Goal: Transaction & Acquisition: Purchase product/service

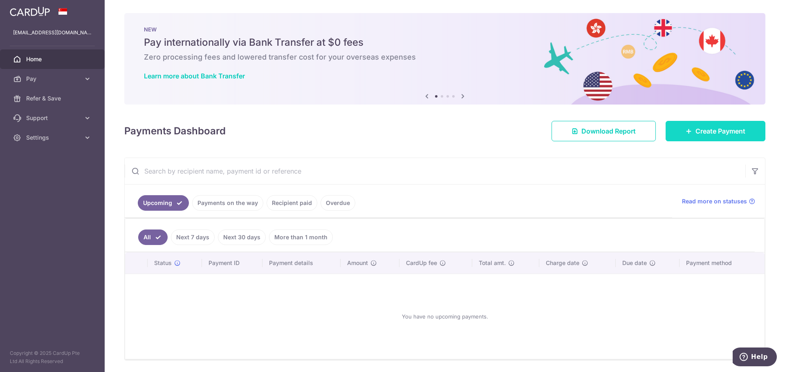
click at [716, 134] on span "Create Payment" at bounding box center [720, 131] width 50 height 10
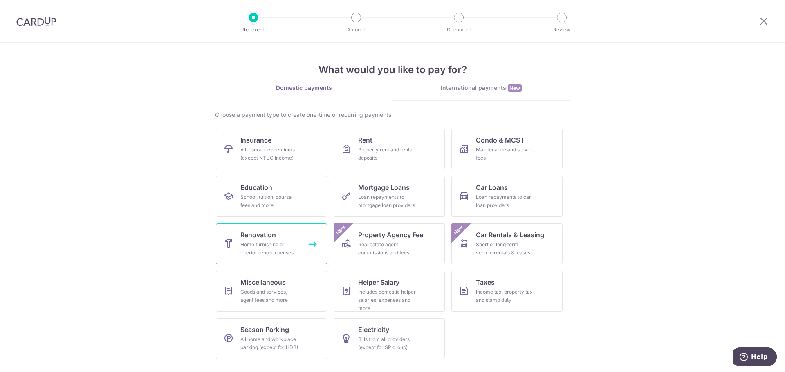
click at [284, 248] on div "Home furnishing or interior reno-expenses" at bounding box center [269, 249] width 59 height 16
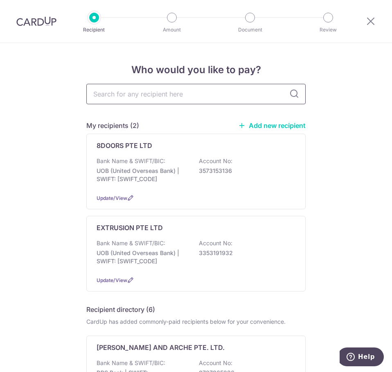
click at [193, 102] on input "text" at bounding box center [195, 94] width 219 height 20
type input "drapes"
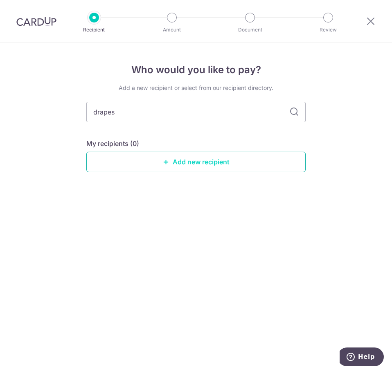
click at [218, 155] on link "Add new recipient" at bounding box center [195, 162] width 219 height 20
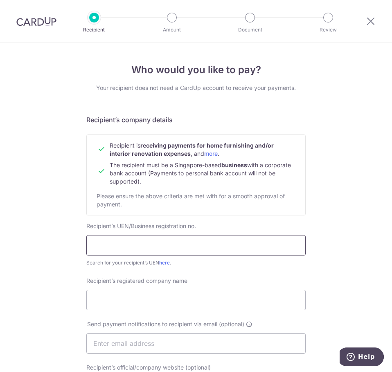
click at [172, 248] on input "text" at bounding box center [195, 245] width 219 height 20
click at [156, 241] on input "text" at bounding box center [195, 245] width 219 height 20
type input "53382158D"
click at [168, 300] on input "Recipient’s registered company name" at bounding box center [195, 300] width 219 height 20
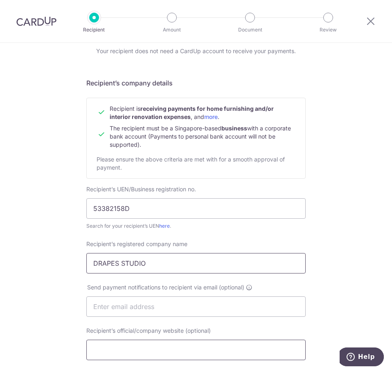
scroll to position [82, 0]
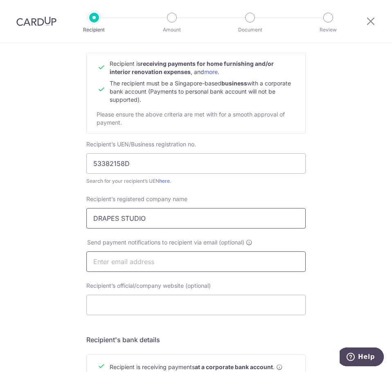
type input "DRAPES STUDIO"
click at [187, 262] on input "text" at bounding box center [195, 261] width 219 height 20
type input "alvinphang@hotmail.com"
drag, startPoint x: 177, startPoint y: 263, endPoint x: 24, endPoint y: 258, distance: 152.5
click at [24, 258] on div "Who would you like to pay? Your recipient does not need a CardUp account to rec…" at bounding box center [196, 270] width 392 height 618
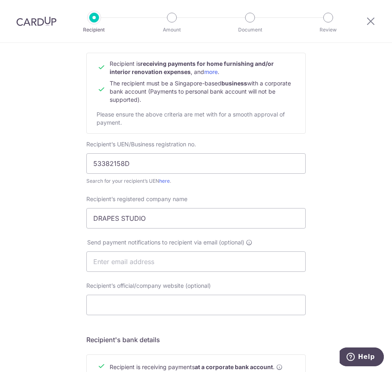
click at [54, 261] on div "Who would you like to pay? Your recipient does not need a CardUp account to rec…" at bounding box center [196, 270] width 392 height 618
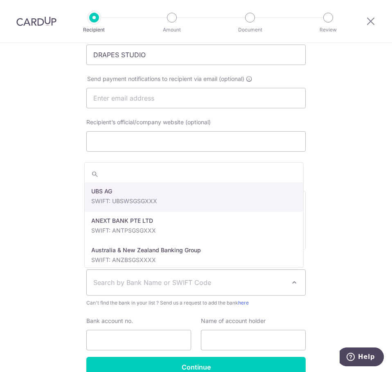
click at [139, 279] on span "Search by Bank Name or SWIFT Code" at bounding box center [189, 283] width 192 height 10
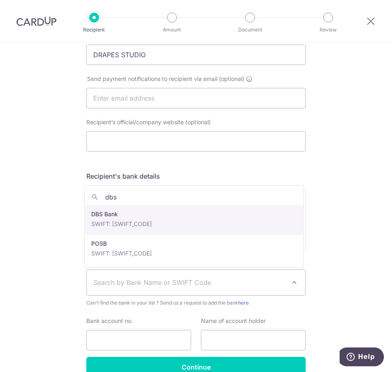
type input "dbs"
select select "6"
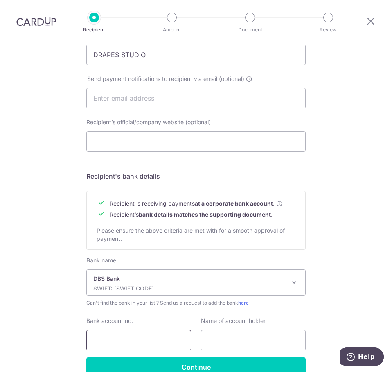
click at [131, 336] on input "Bank account no." at bounding box center [138, 340] width 105 height 20
type input "0726745287"
click at [241, 342] on input "text" at bounding box center [253, 340] width 105 height 20
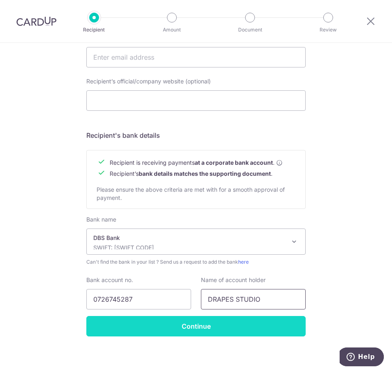
type input "DRAPES STUDIO"
click at [211, 332] on input "Continue" at bounding box center [195, 326] width 219 height 20
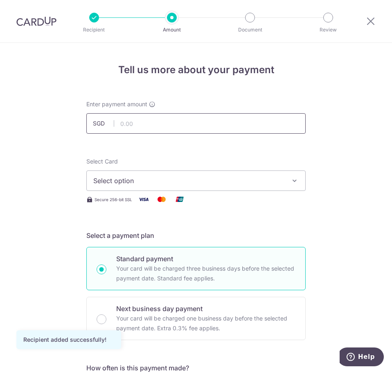
drag, startPoint x: 0, startPoint y: 0, endPoint x: 218, endPoint y: 125, distance: 251.8
click at [218, 125] on input "text" at bounding box center [195, 123] width 219 height 20
click at [204, 124] on input "text" at bounding box center [195, 123] width 219 height 20
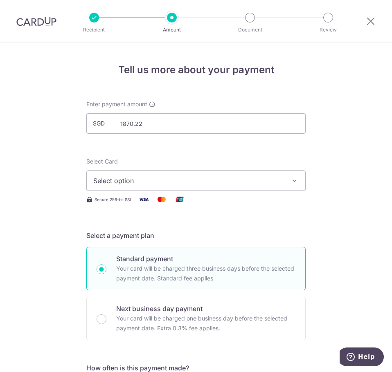
drag, startPoint x: 240, startPoint y: 157, endPoint x: 248, endPoint y: 158, distance: 8.3
type input "1,870.22"
click at [264, 177] on span "Select option" at bounding box center [188, 181] width 190 height 10
click at [291, 181] on icon "button" at bounding box center [294, 181] width 8 height 8
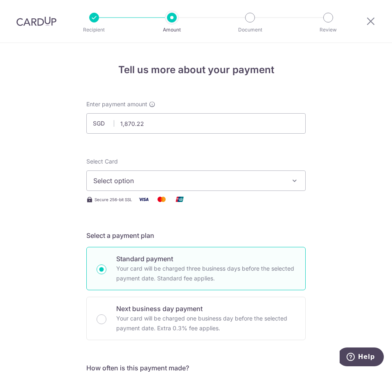
click at [291, 180] on icon "button" at bounding box center [294, 181] width 8 height 8
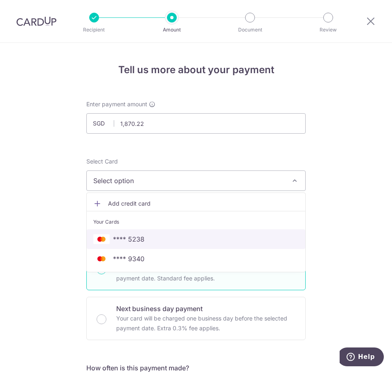
click at [222, 240] on span "**** 5238" at bounding box center [195, 239] width 205 height 10
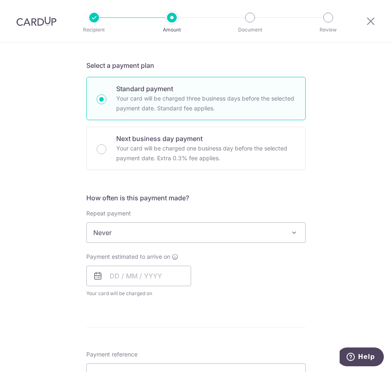
scroll to position [183, 0]
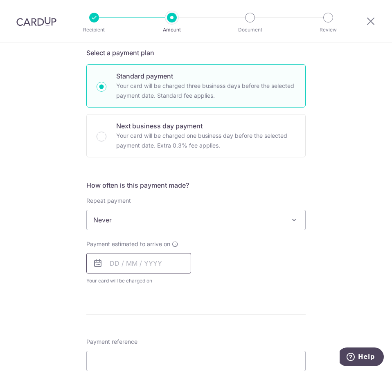
click at [141, 265] on input "text" at bounding box center [138, 263] width 105 height 20
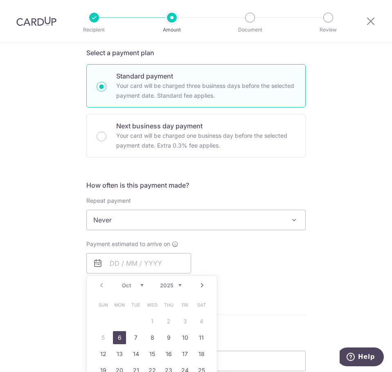
click at [121, 333] on link "6" at bounding box center [119, 337] width 13 height 13
type input "[DATE]"
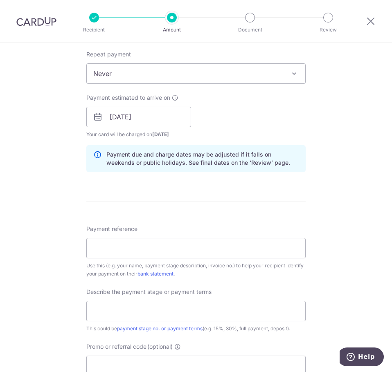
scroll to position [387, 0]
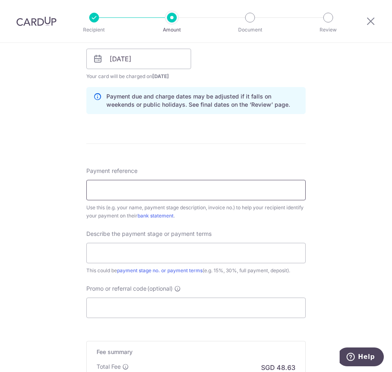
click at [147, 184] on input "Payment reference" at bounding box center [195, 190] width 219 height 20
click at [67, 182] on div "Tell us more about your payment Enter payment amount SGD 1,870.22 1870.22 Recip…" at bounding box center [196, 71] width 392 height 831
click at [118, 189] on input "Payment reference" at bounding box center [195, 190] width 219 height 20
click at [191, 188] on input "ALVIN RACHEL" at bounding box center [195, 190] width 219 height 20
type input "[PERSON_NAME] [PERSON_NAME] 89816 89 [PERSON_NAME] #39-08"
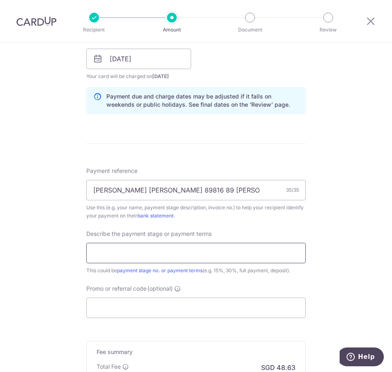
click at [180, 257] on input "text" at bounding box center [195, 253] width 219 height 20
type input "Remaining balance"
click at [170, 309] on input "Promo or referral code (optional)" at bounding box center [195, 308] width 219 height 20
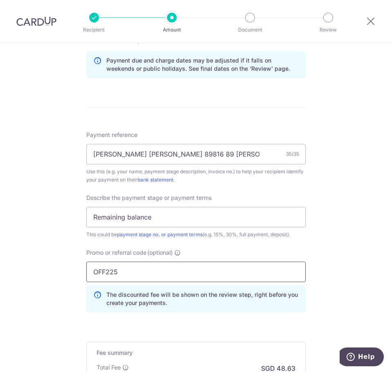
scroll to position [510, 0]
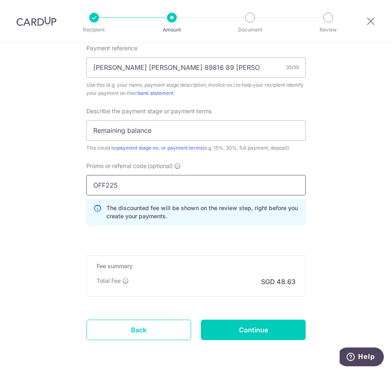
type input "OFF225"
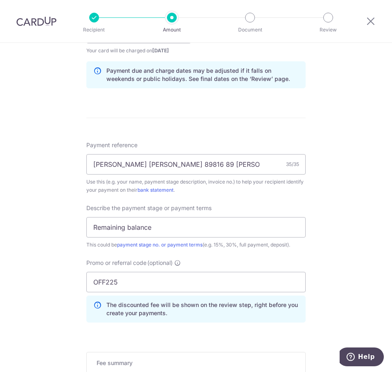
scroll to position [539, 0]
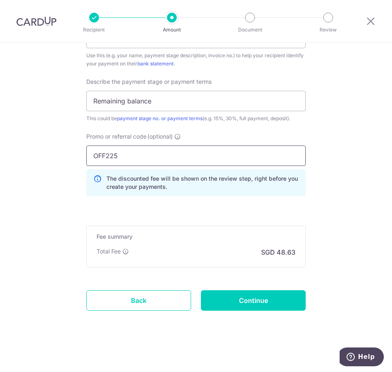
click at [161, 160] on input "OFF225" at bounding box center [195, 156] width 219 height 20
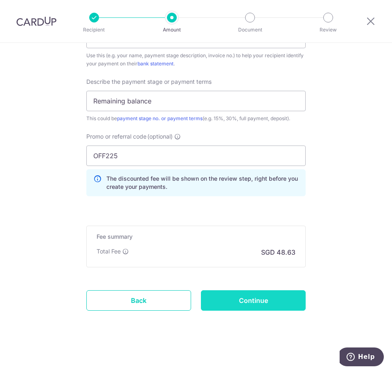
click at [251, 296] on input "Continue" at bounding box center [253, 300] width 105 height 20
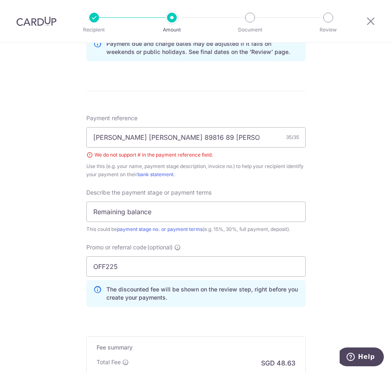
scroll to position [425, 0]
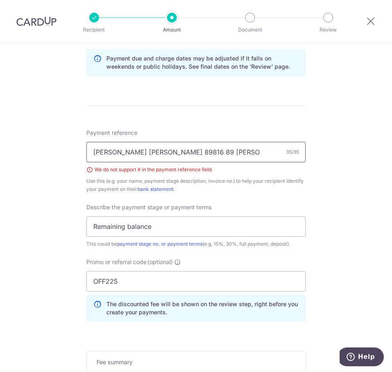
click at [204, 150] on input "[PERSON_NAME] [PERSON_NAME] 89816 89 [PERSON_NAME] #39-08" at bounding box center [195, 152] width 219 height 20
type input "[PERSON_NAME] [PERSON_NAME] 89816 89 [PERSON_NAME] 39-08"
click at [318, 184] on div "Tell us more about your payment Enter payment amount SGD 1,870.22 1870.22 Selec…" at bounding box center [196, 58] width 392 height 880
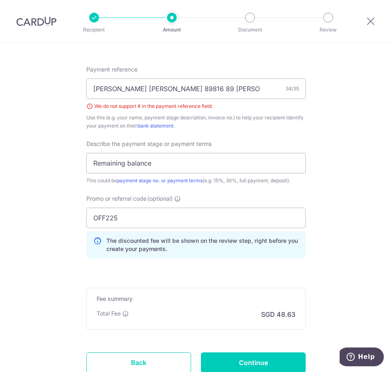
scroll to position [551, 0]
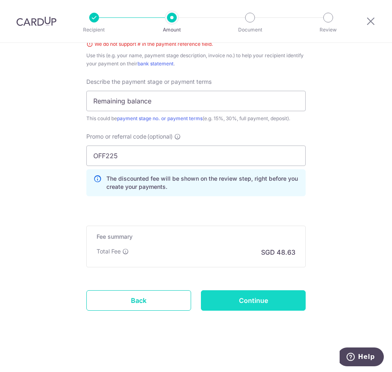
click at [263, 293] on input "Continue" at bounding box center [253, 300] width 105 height 20
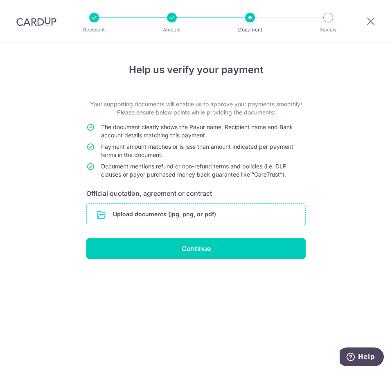
click at [186, 215] on input "file" at bounding box center [196, 214] width 218 height 21
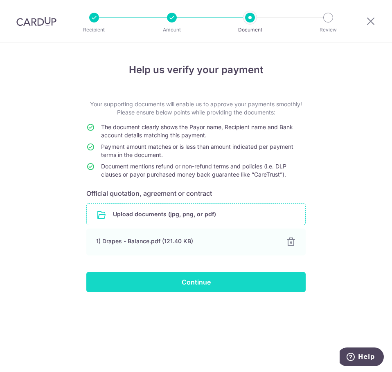
click at [220, 284] on input "Continue" at bounding box center [195, 282] width 219 height 20
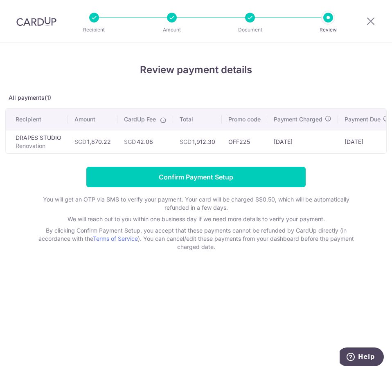
click at [170, 137] on td "SGD 42.08" at bounding box center [145, 141] width 56 height 23
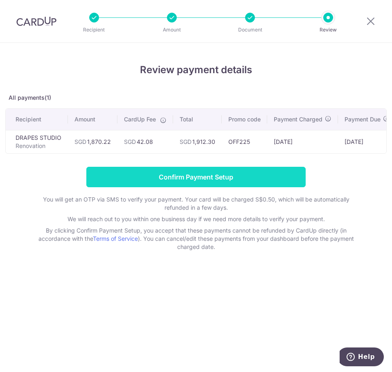
click at [213, 182] on input "Confirm Payment Setup" at bounding box center [195, 177] width 219 height 20
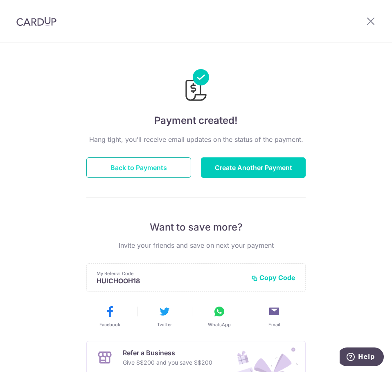
click at [160, 170] on button "Back to Payments" at bounding box center [138, 167] width 105 height 20
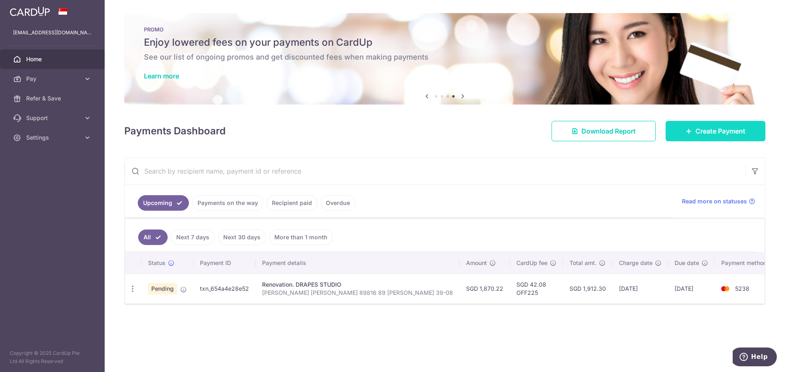
click at [391, 131] on link "Create Payment" at bounding box center [715, 131] width 100 height 20
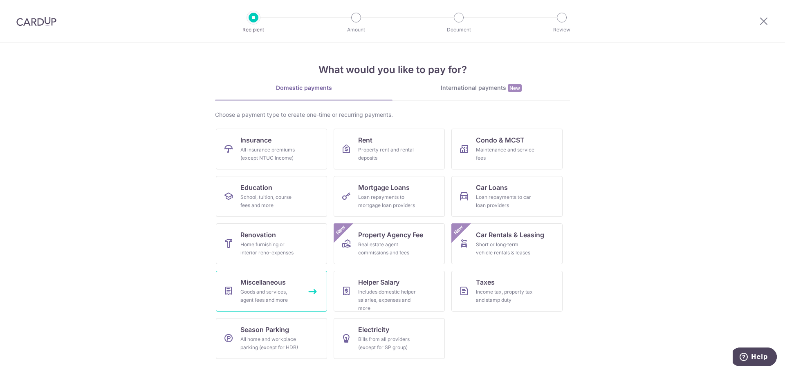
click at [288, 294] on div "Goods and services, agent fees and more" at bounding box center [269, 296] width 59 height 16
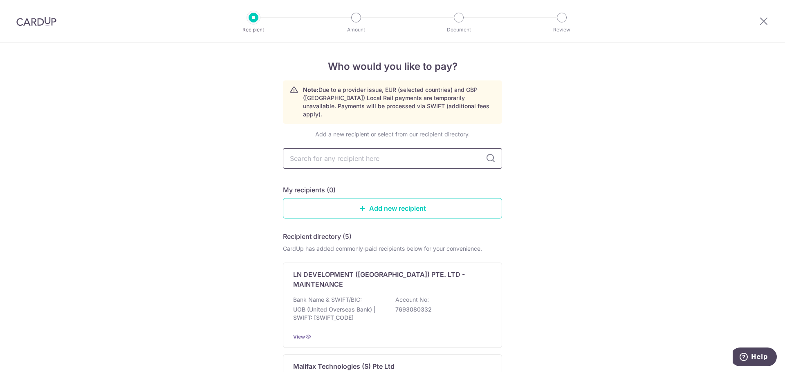
click at [385, 154] on input "text" at bounding box center [392, 158] width 219 height 20
type input "ante"
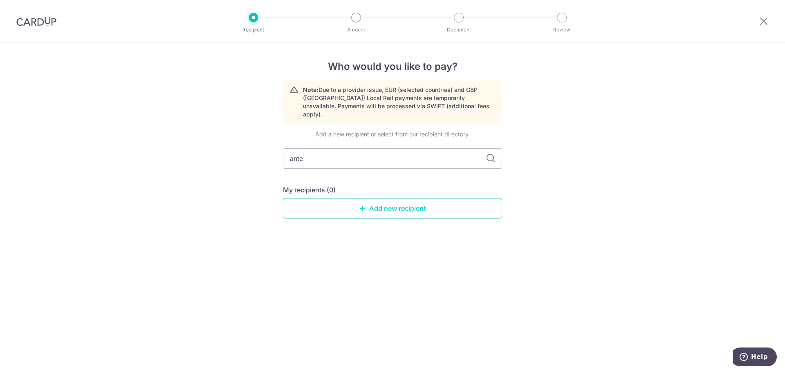
click at [389, 202] on link "Add new recipient" at bounding box center [392, 208] width 219 height 20
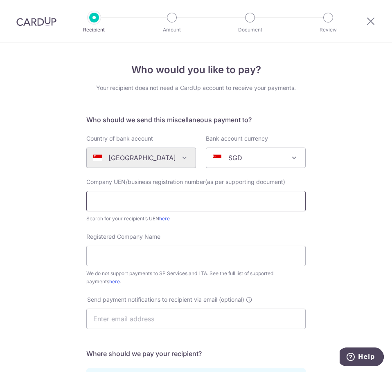
click at [193, 199] on input "text" at bounding box center [195, 201] width 219 height 20
type input "A"
type input "201415016R"
click at [176, 250] on input "Registered Company Name" at bounding box center [195, 256] width 219 height 20
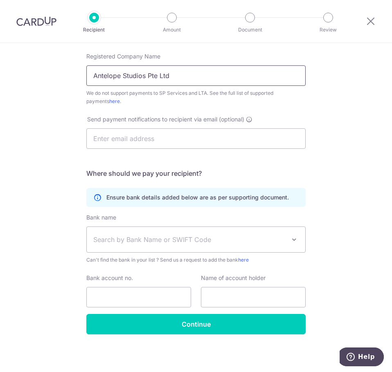
scroll to position [181, 0]
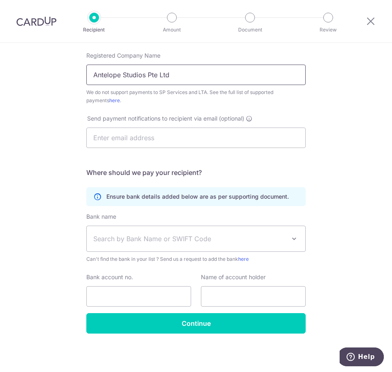
type input "Antelope Studios Pte Ltd"
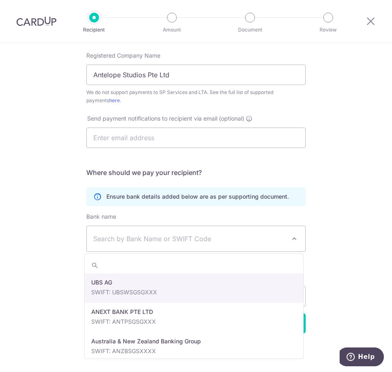
click at [154, 234] on span "Search by Bank Name or SWIFT Code" at bounding box center [189, 239] width 192 height 10
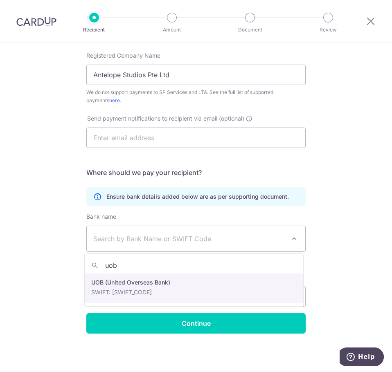
type input "uob"
select select "18"
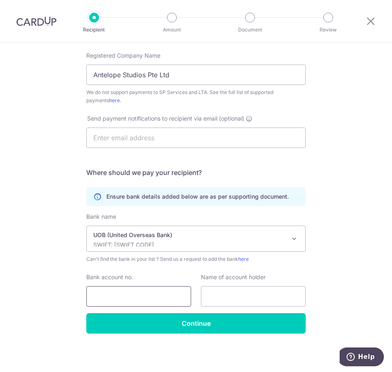
click at [145, 291] on input "Bank account no." at bounding box center [138, 296] width 105 height 20
type input "3883037489"
click at [239, 298] on input "text" at bounding box center [253, 296] width 105 height 20
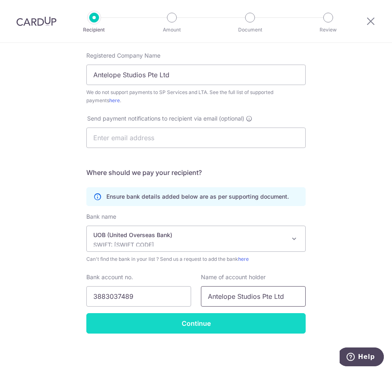
type input "Antelope Studios Pte Ltd"
click at [202, 318] on input "Continue" at bounding box center [195, 323] width 219 height 20
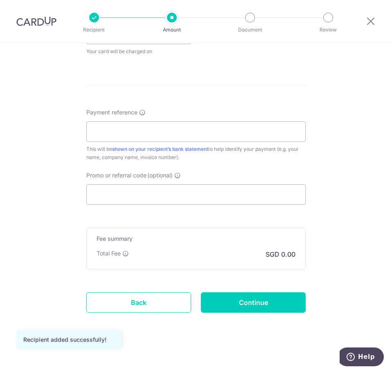
scroll to position [414, 0]
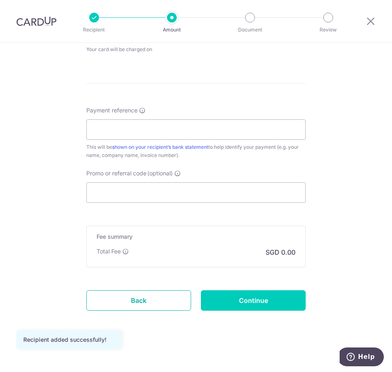
drag, startPoint x: 152, startPoint y: 300, endPoint x: 239, endPoint y: 38, distance: 275.7
click at [152, 300] on link "Back" at bounding box center [138, 300] width 105 height 20
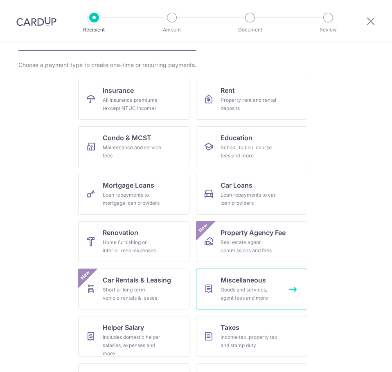
scroll to position [89, 0]
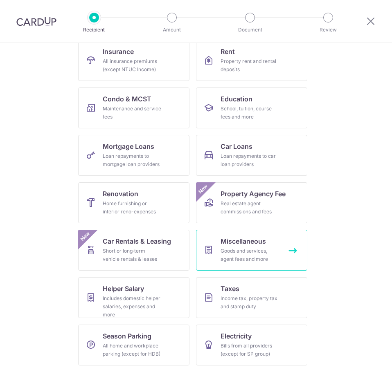
click at [225, 252] on div "Goods and services, agent fees and more" at bounding box center [249, 255] width 59 height 16
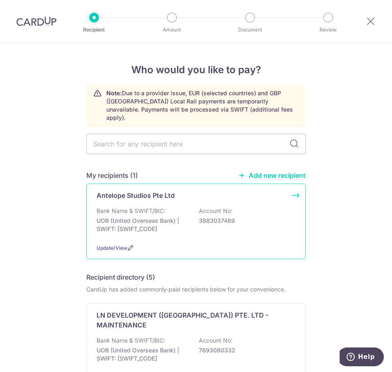
click at [169, 207] on div "Bank Name & SWIFT/BIC: UOB (United Overseas Bank) | SWIFT: [SWIFT_CODE] Account…" at bounding box center [195, 222] width 199 height 30
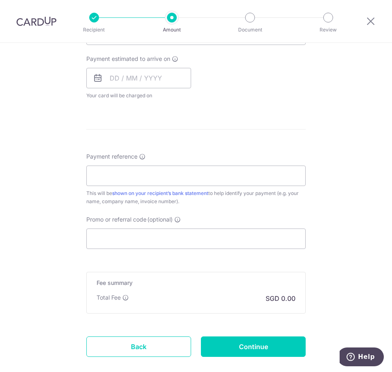
scroll to position [414, 0]
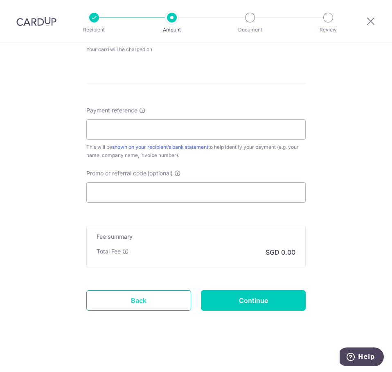
click at [159, 303] on link "Back" at bounding box center [138, 300] width 105 height 20
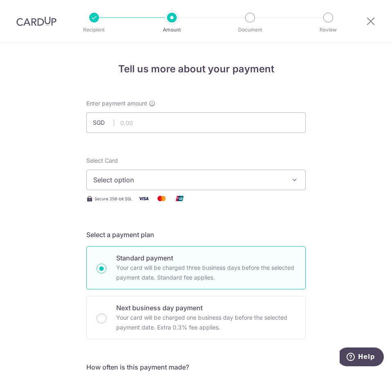
scroll to position [0, 0]
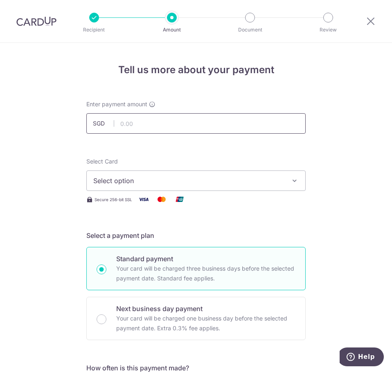
click at [174, 117] on input "text" at bounding box center [195, 123] width 219 height 20
type input "900.00"
click at [229, 184] on span "Select option" at bounding box center [188, 181] width 190 height 10
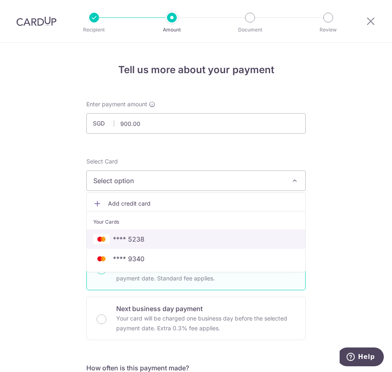
click at [201, 236] on span "**** 5238" at bounding box center [195, 239] width 205 height 10
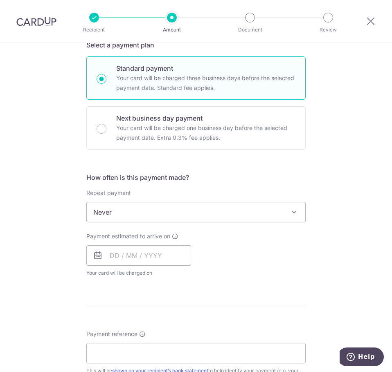
scroll to position [245, 0]
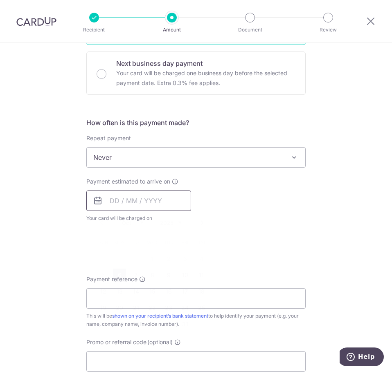
click at [160, 202] on input "text" at bounding box center [138, 200] width 105 height 20
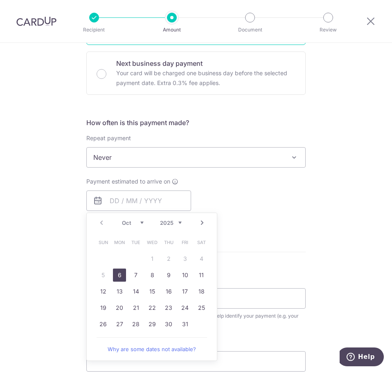
click at [117, 272] on link "6" at bounding box center [119, 275] width 13 height 13
type input "[DATE]"
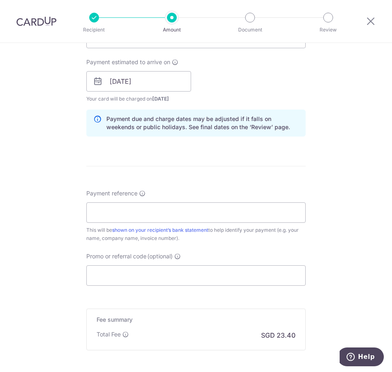
scroll to position [368, 0]
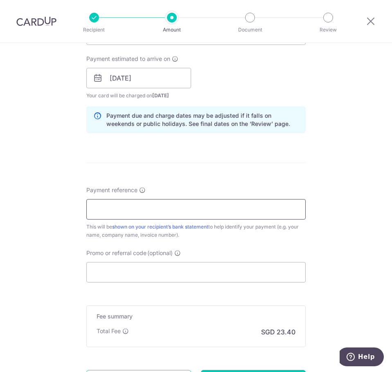
click at [172, 212] on input "Payment reference" at bounding box center [195, 209] width 219 height 20
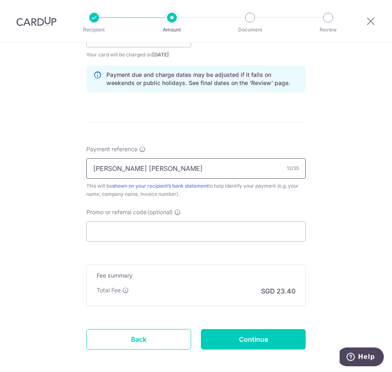
click at [190, 161] on input "ALVIN RACHEL" at bounding box center [195, 168] width 219 height 20
click at [213, 170] on input "ALVIN RACHEL #20251102006" at bounding box center [195, 168] width 219 height 20
type input "[PERSON_NAME] [PERSON_NAME] #20251102006 PWS ALBUM"
click at [235, 205] on div "Payment reference ALVIN RACHEL #20251102006 PWS ALBUM 35/35 This will be shown …" at bounding box center [195, 193] width 219 height 96
click at [228, 232] on input "Promo or referral code (optional)" at bounding box center [195, 231] width 219 height 20
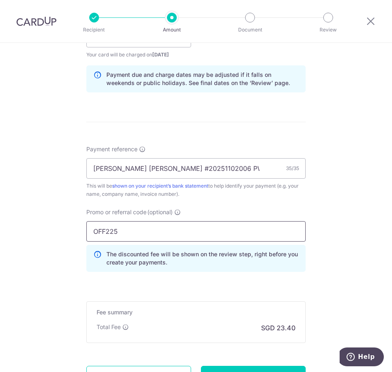
type input "OFF225"
click at [230, 293] on form "Enter payment amount SGD 900.00 900.00 Select Card **** 5238 Add credit card Yo…" at bounding box center [195, 50] width 219 height 718
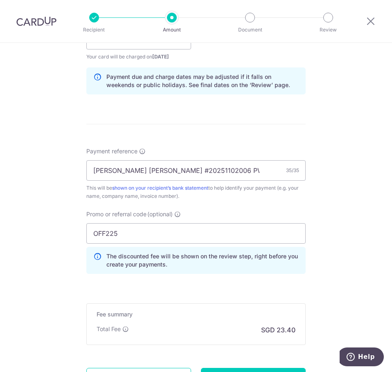
scroll to position [484, 0]
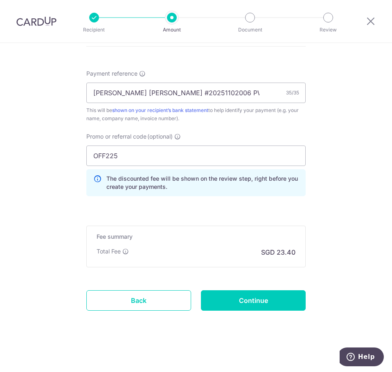
click at [242, 302] on input "Continue" at bounding box center [253, 300] width 105 height 20
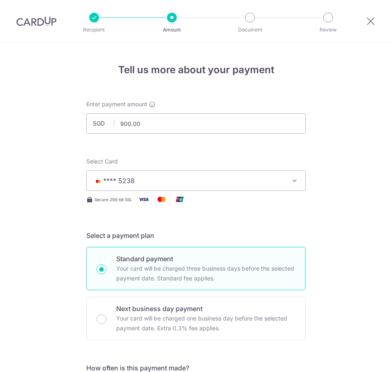
scroll to position [496, 0]
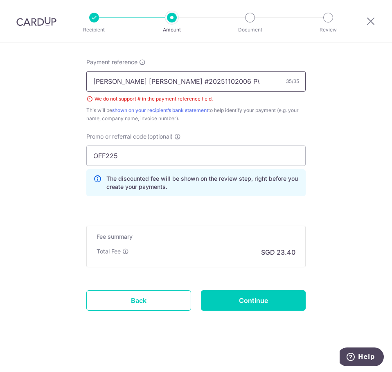
click at [143, 81] on input "ALVIN RACHEL #20251102006 PWS ALBUM" at bounding box center [195, 81] width 219 height 20
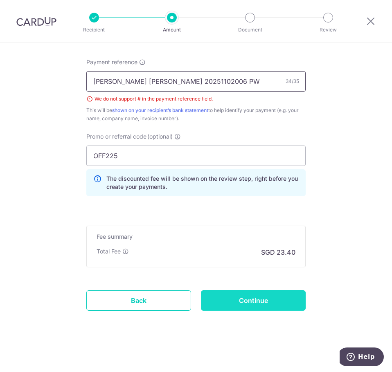
type input "[PERSON_NAME] [PERSON_NAME] 20251102006 PWS ALBUM"
click at [258, 299] on input "Continue" at bounding box center [253, 300] width 105 height 20
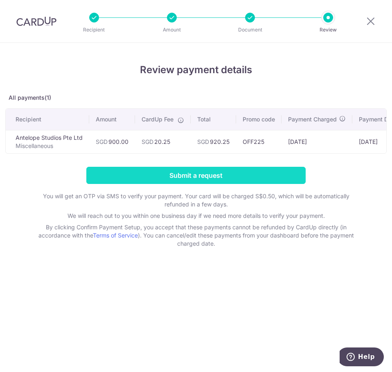
click at [193, 184] on input "Submit a request" at bounding box center [195, 175] width 219 height 17
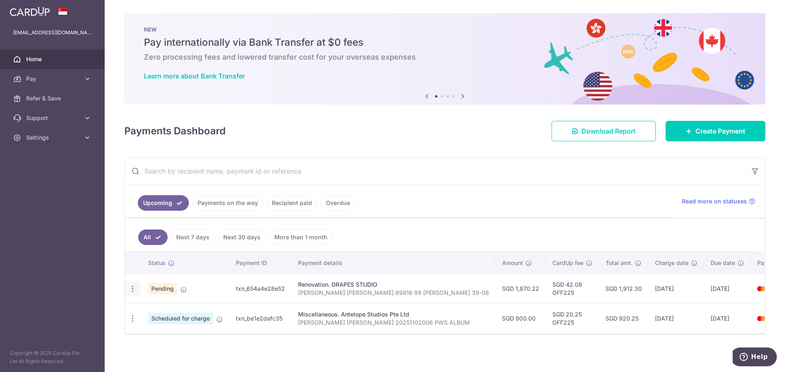
click at [132, 291] on icon "button" at bounding box center [132, 289] width 9 height 9
click at [168, 310] on span "Update payment" at bounding box center [176, 312] width 56 height 10
radio input "true"
type input "1,870.22"
type input "[DATE]"
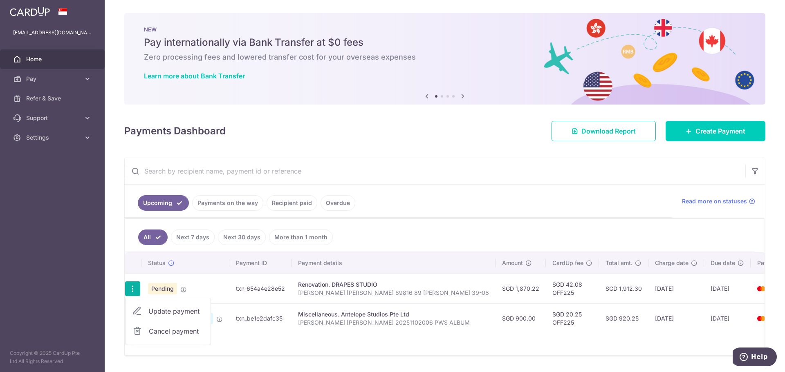
type input "[PERSON_NAME] [PERSON_NAME] 89816 89 [PERSON_NAME] 39-08"
type input "Remaining balance"
type input "OFF225"
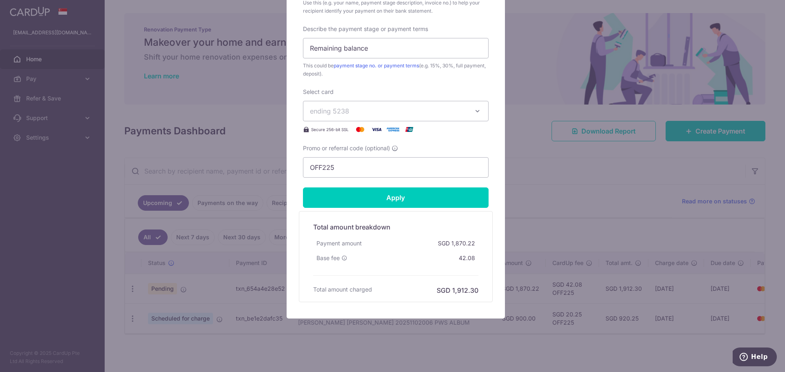
scroll to position [353, 0]
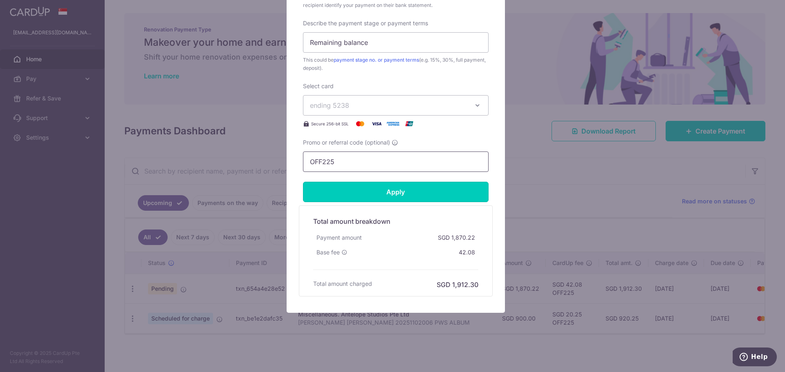
drag, startPoint x: 403, startPoint y: 194, endPoint x: 453, endPoint y: 162, distance: 59.5
click at [391, 162] on form "By clicking apply, you will make changes to all payments to DRAPES STUDIO sched…" at bounding box center [396, 18] width 186 height 558
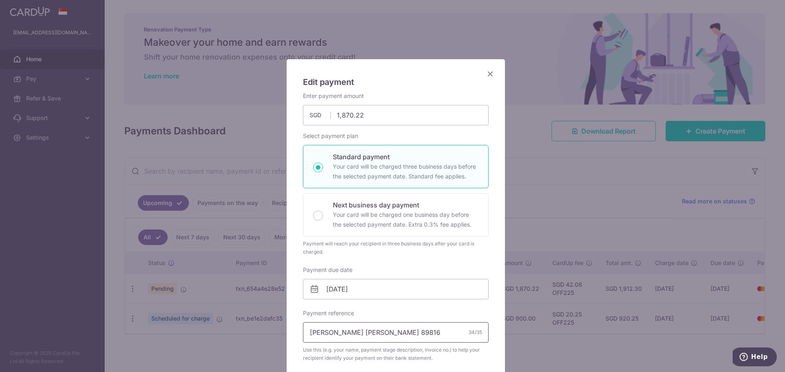
scroll to position [286, 0]
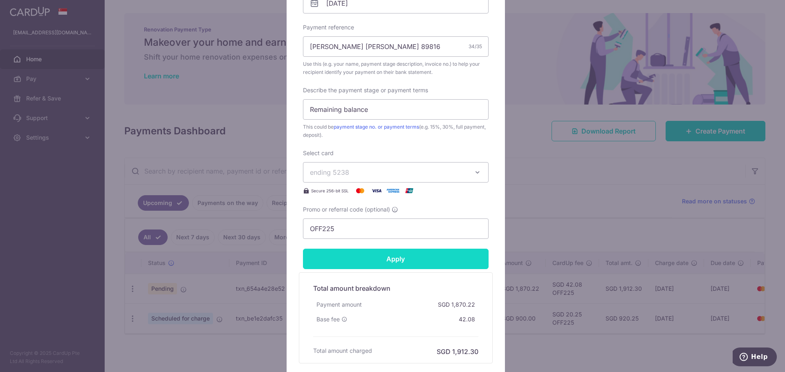
click at [391, 261] on input "Apply" at bounding box center [396, 259] width 186 height 20
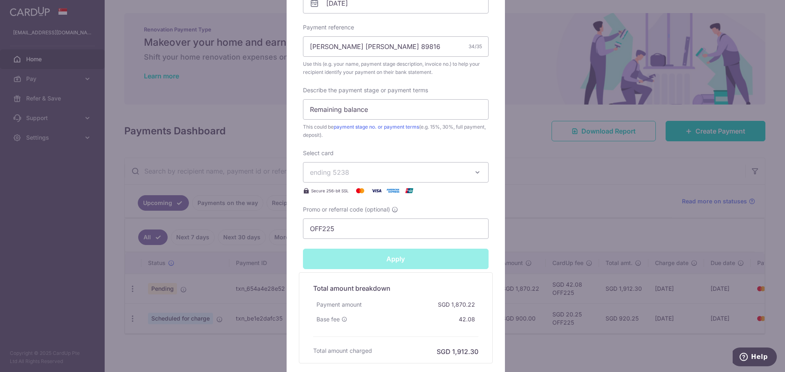
type input "Successfully Applied"
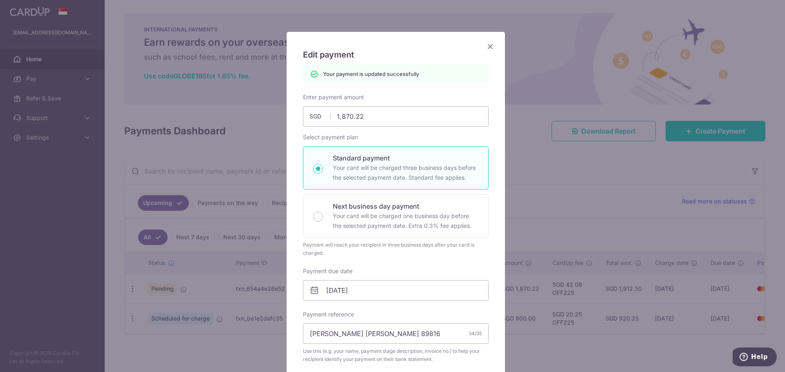
scroll to position [14, 0]
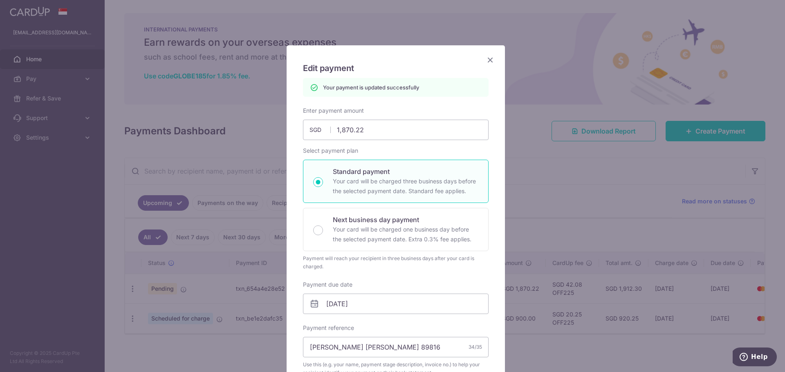
click at [391, 58] on icon "Close" at bounding box center [490, 60] width 10 height 10
